Goal: Check status: Check status

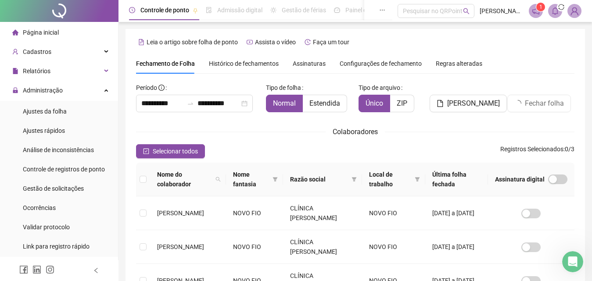
click at [61, 37] on li "Página inicial" at bounding box center [59, 33] width 115 height 18
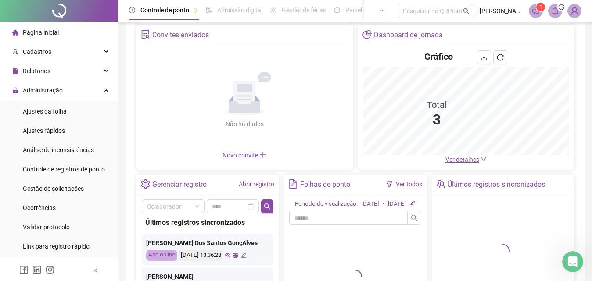
scroll to position [150, 0]
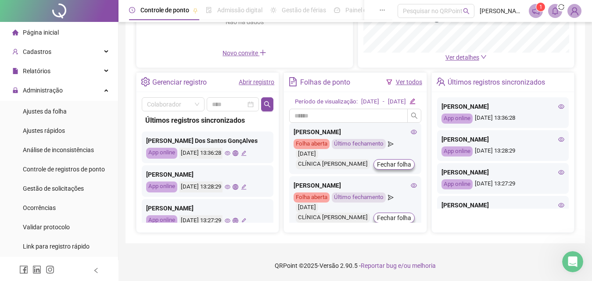
click at [414, 98] on div "Período de visualização: [DATE] - [DATE]" at bounding box center [355, 101] width 120 height 9
click at [415, 98] on icon "edit" at bounding box center [413, 101] width 6 height 6
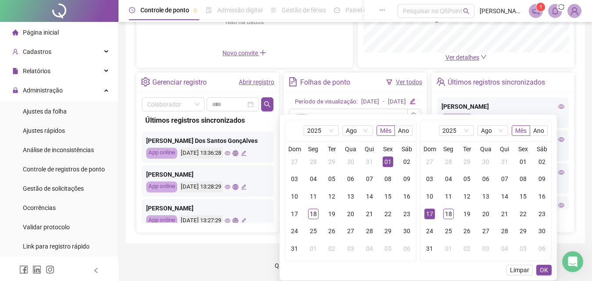
click at [370, 124] on div "[DATE] Mês Ano Dom Seg Ter Qua Qui Sex Sáb 27 28 29 30 31 01 02 03 04 05 06 07 …" at bounding box center [418, 198] width 267 height 156
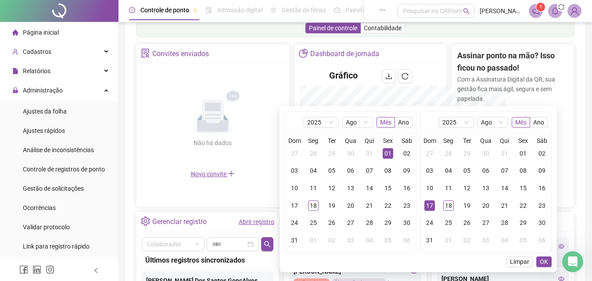
scroll to position [280, 0]
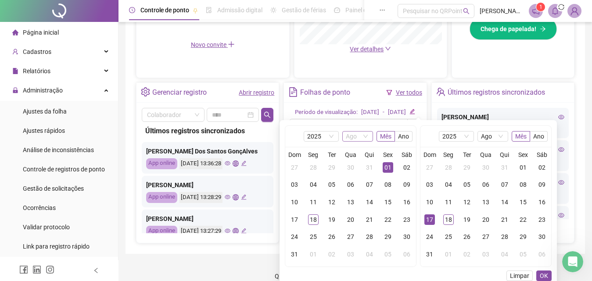
click at [364, 132] on span "Ago" at bounding box center [358, 137] width 24 height 10
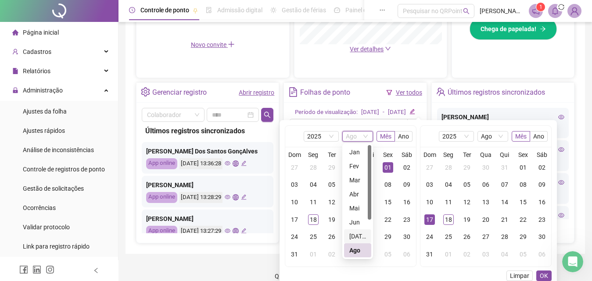
click at [355, 237] on div "[DATE]" at bounding box center [358, 237] width 17 height 10
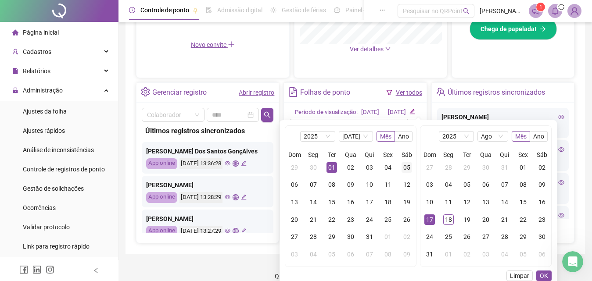
click at [407, 169] on div "05" at bounding box center [407, 167] width 11 height 11
click at [469, 185] on div "05" at bounding box center [467, 185] width 11 height 11
click at [544, 276] on span "OK" at bounding box center [544, 276] width 8 height 10
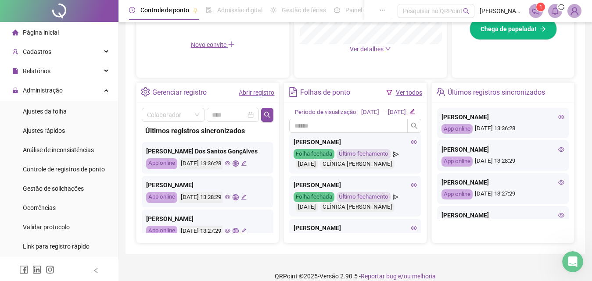
click at [415, 115] on icon "edit" at bounding box center [412, 111] width 5 height 5
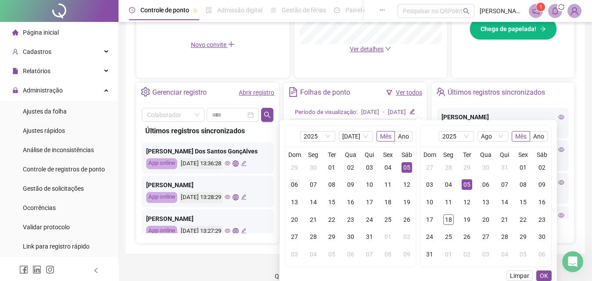
click at [297, 186] on div "06" at bounding box center [294, 185] width 11 height 11
click at [542, 277] on span "OK" at bounding box center [544, 276] width 8 height 10
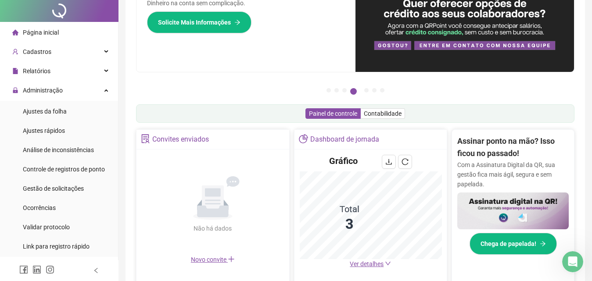
scroll to position [0, 0]
